Goal: Transaction & Acquisition: Subscribe to service/newsletter

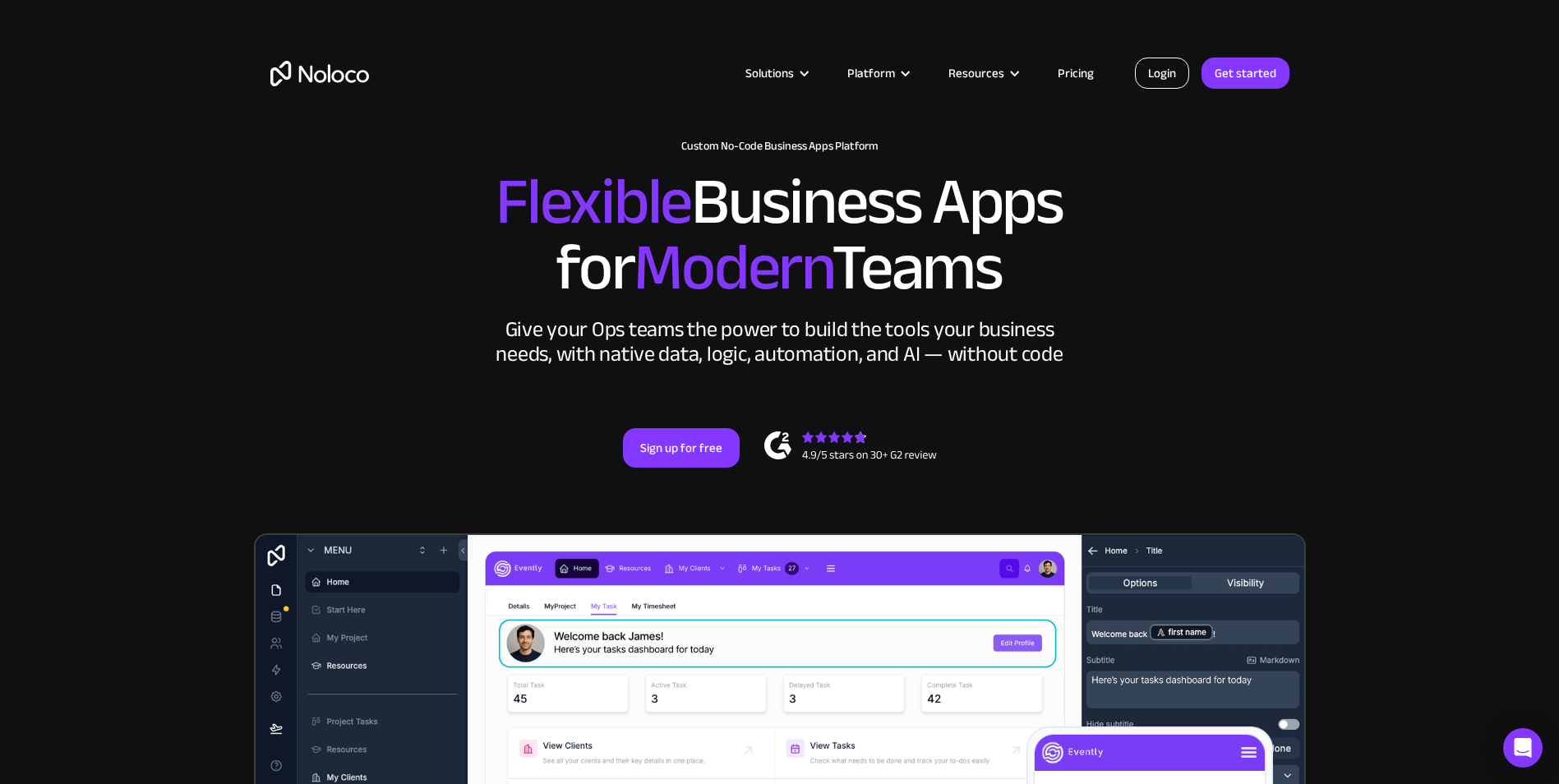
click at [1158, 78] on link "Login" at bounding box center [1161, 73] width 54 height 31
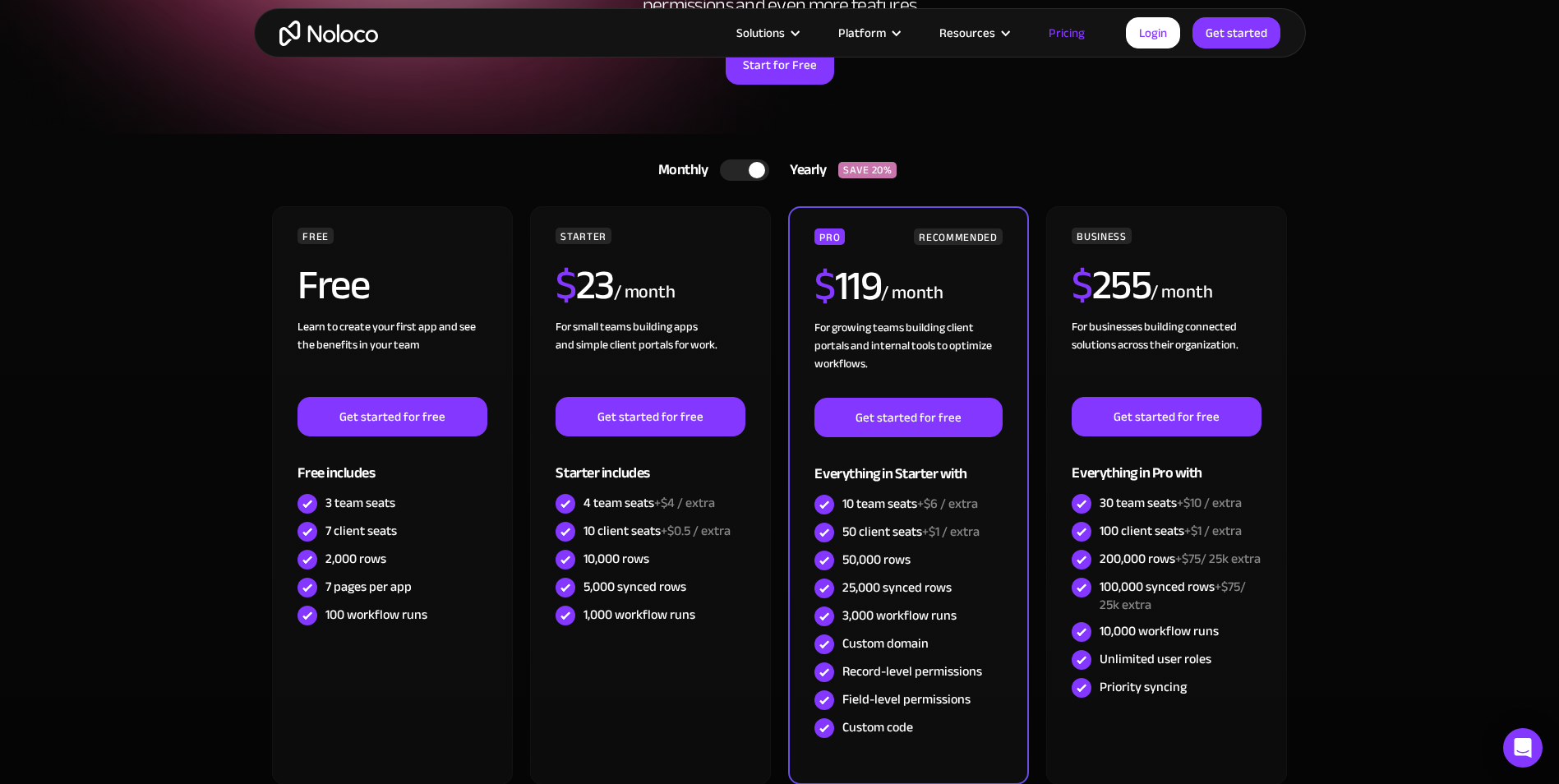
scroll to position [273, 0]
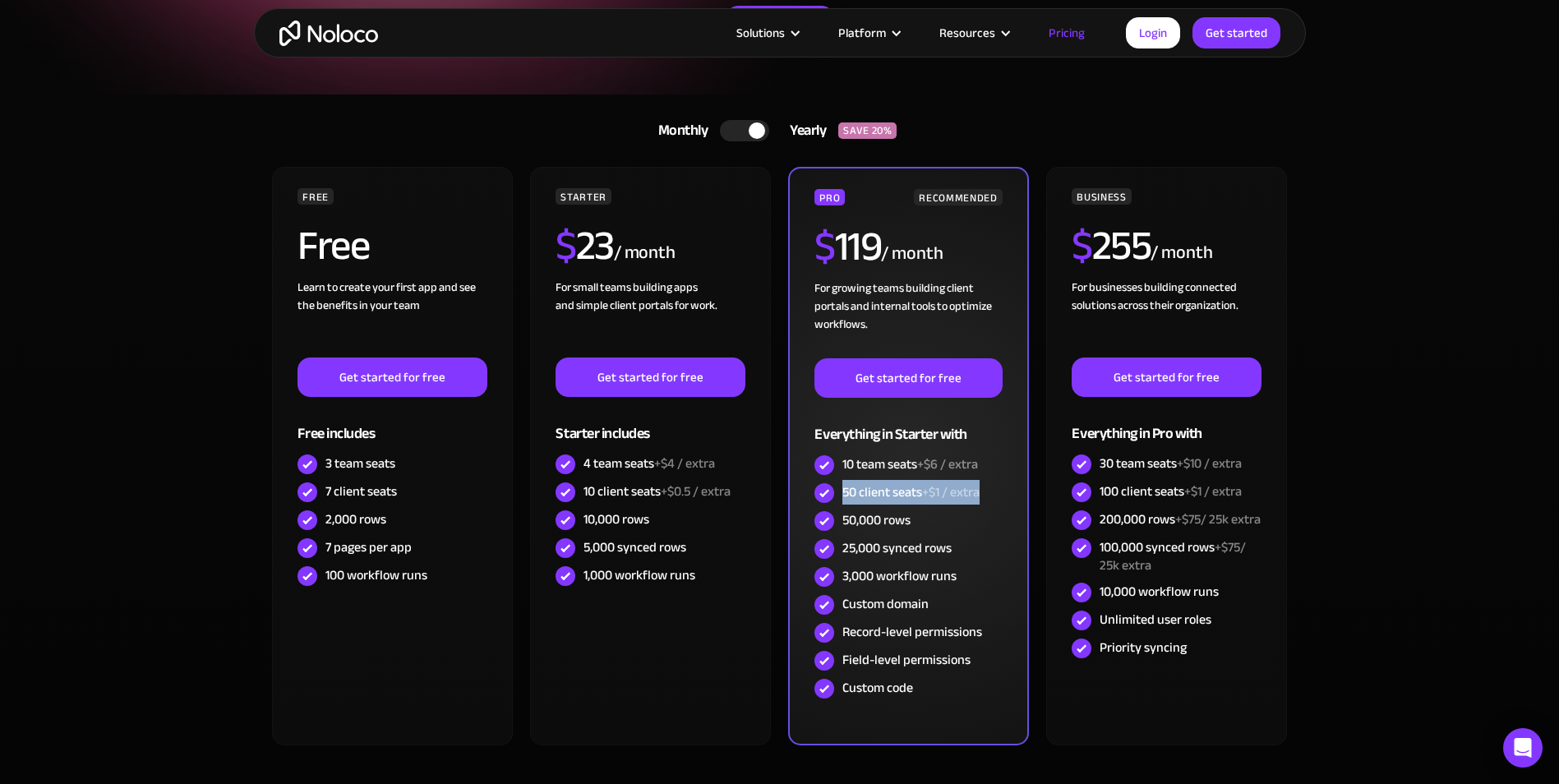
drag, startPoint x: 845, startPoint y: 491, endPoint x: 990, endPoint y: 501, distance: 145.3
click at [990, 501] on div "50 client seats +$1 / extra" at bounding box center [908, 492] width 187 height 28
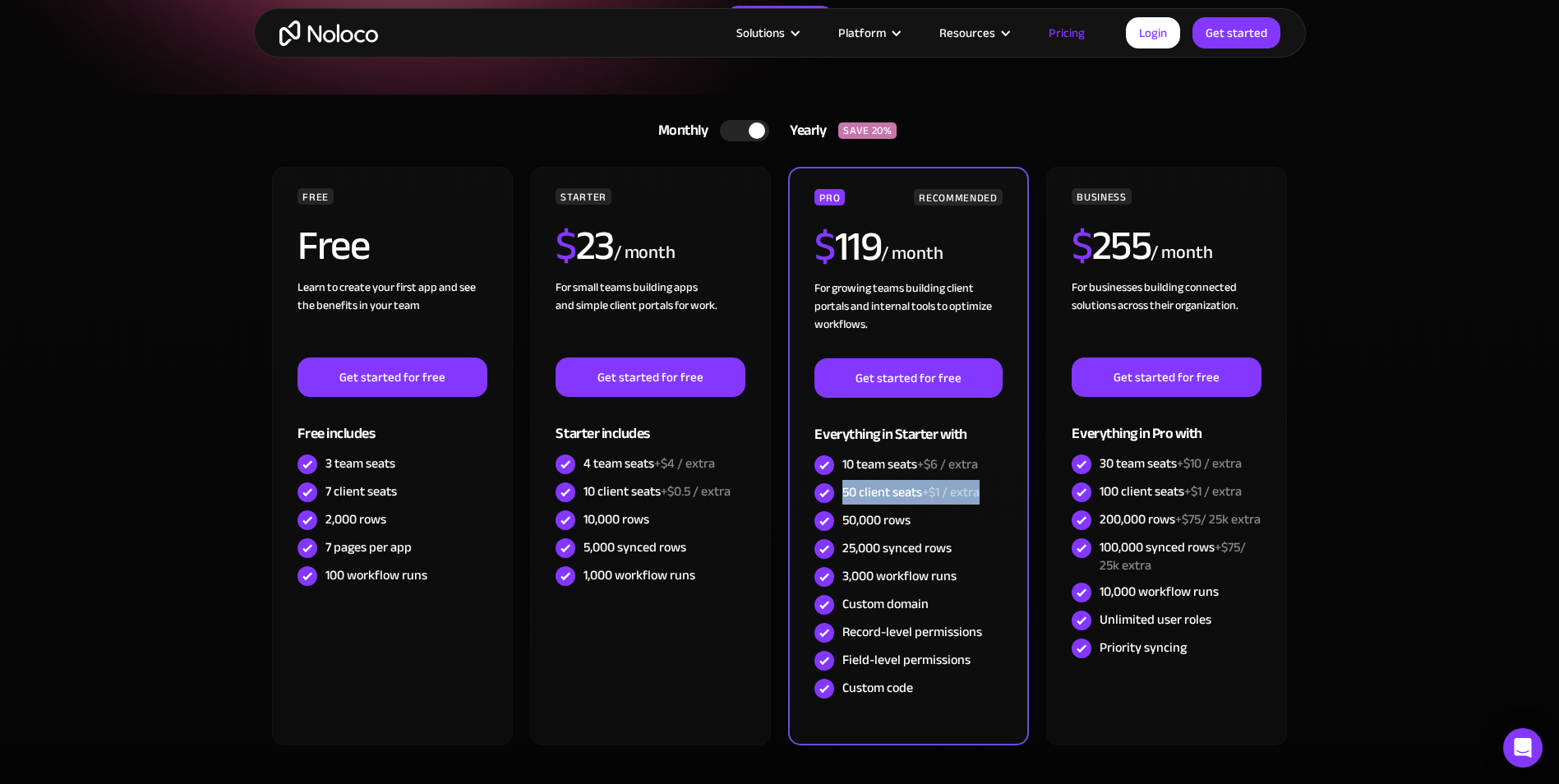
click at [755, 133] on div at bounding box center [757, 131] width 17 height 17
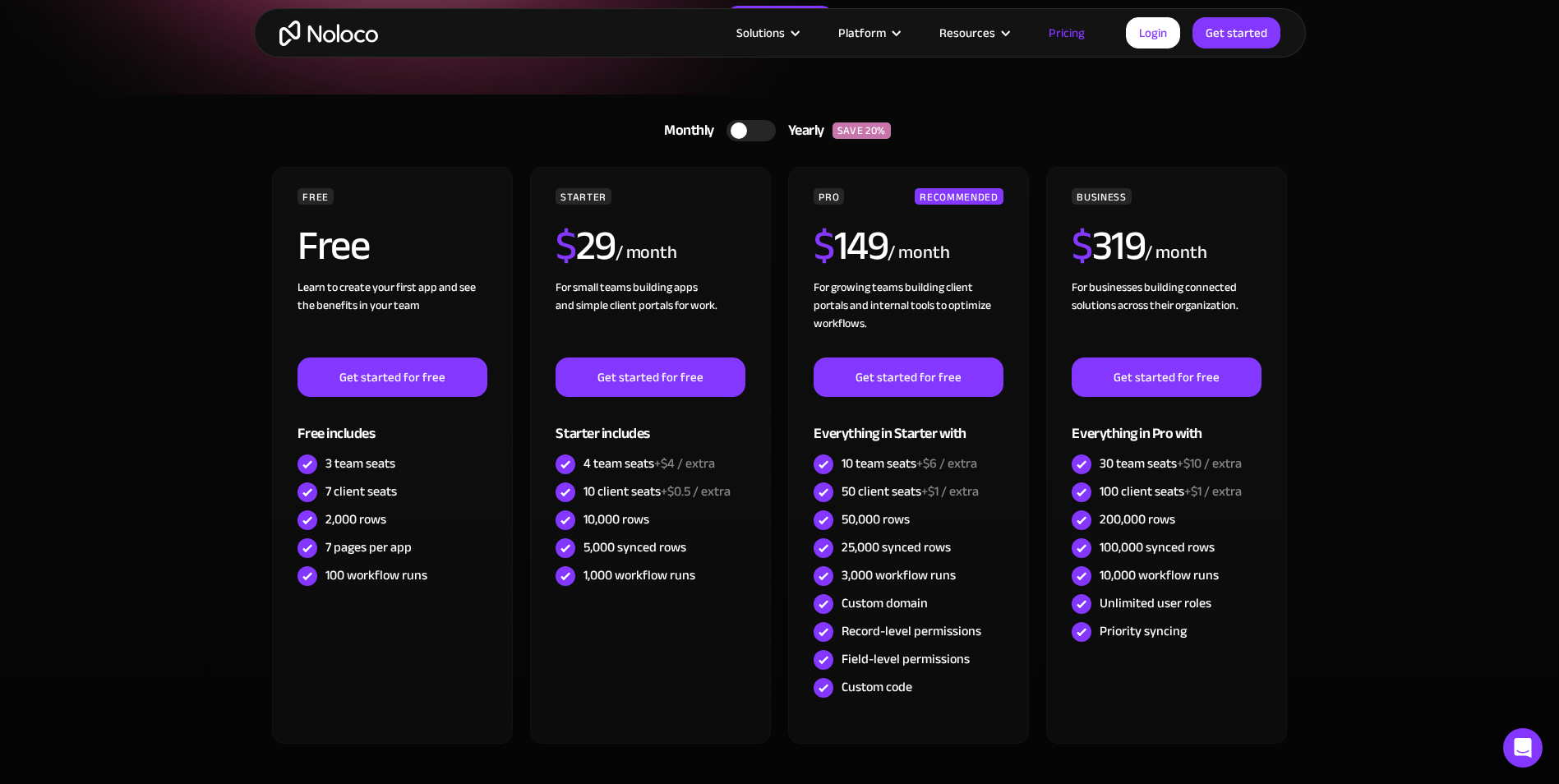
click at [746, 130] on div at bounding box center [739, 131] width 17 height 17
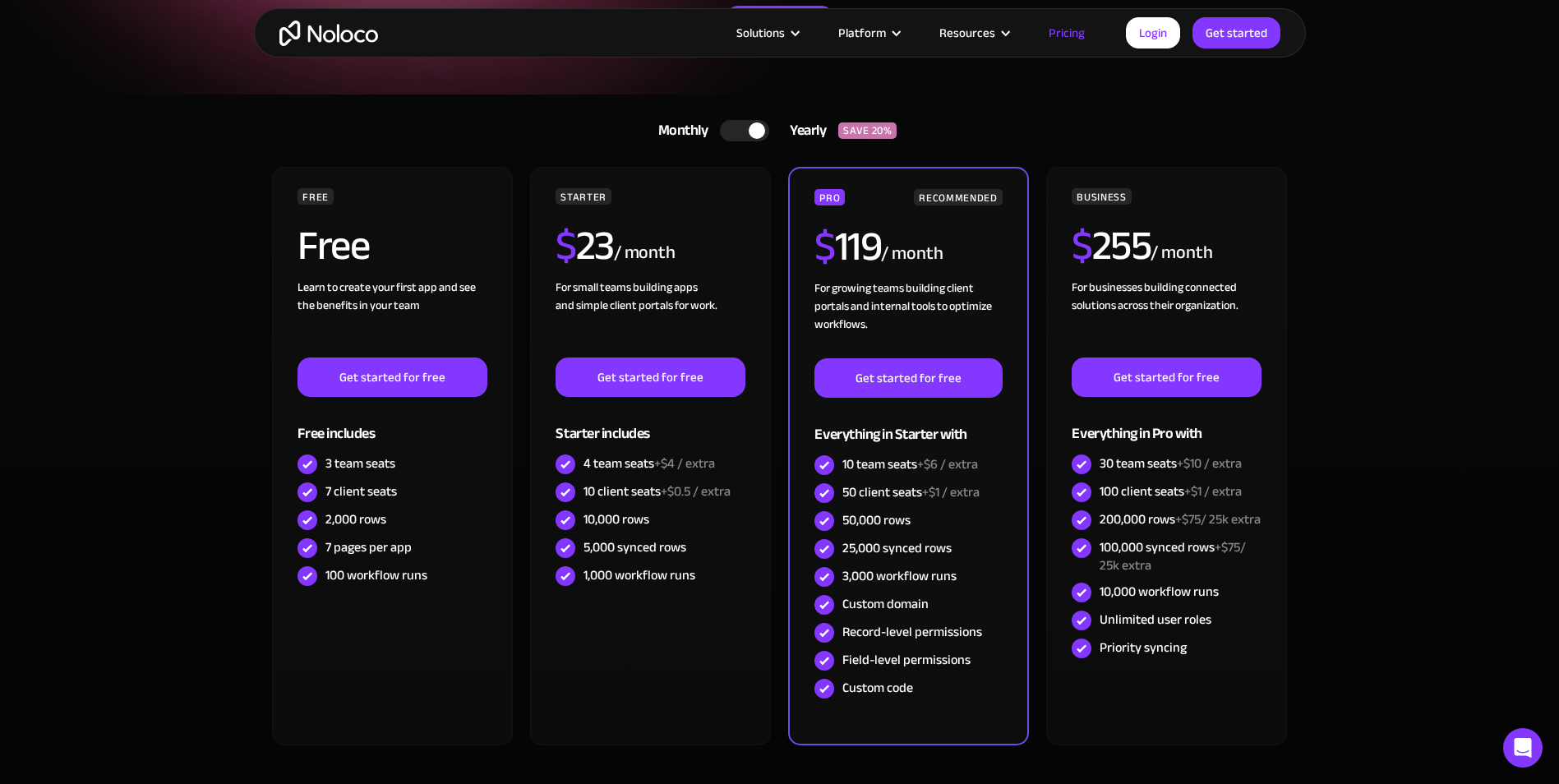
click at [1379, 255] on section "Monthly Yearly SAVE 20% Monthly Yearly SAVE 20% FREE Free Learn to create your …" at bounding box center [780, 488] width 1559 height 787
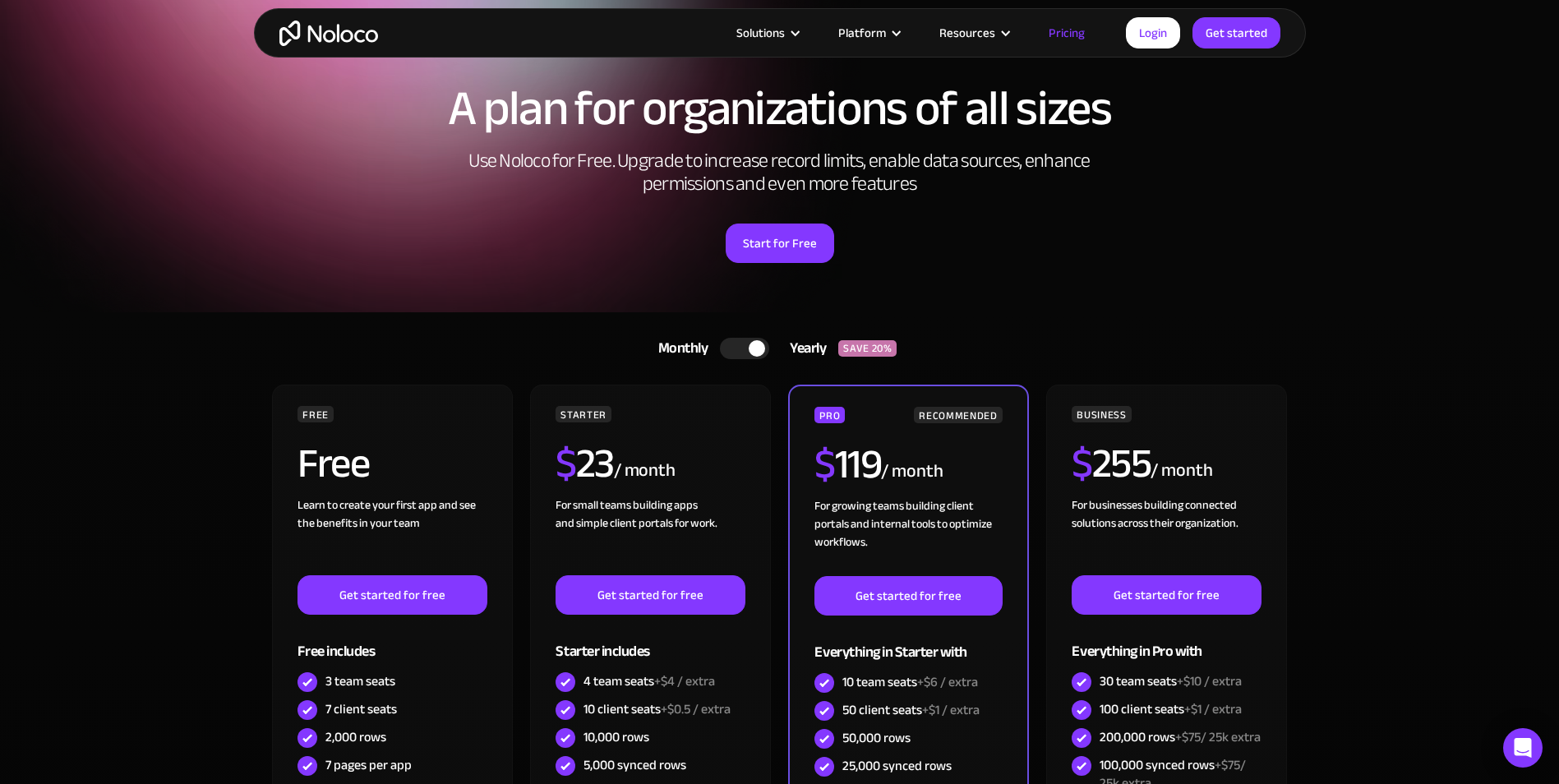
scroll to position [0, 0]
